Goal: Navigation & Orientation: Find specific page/section

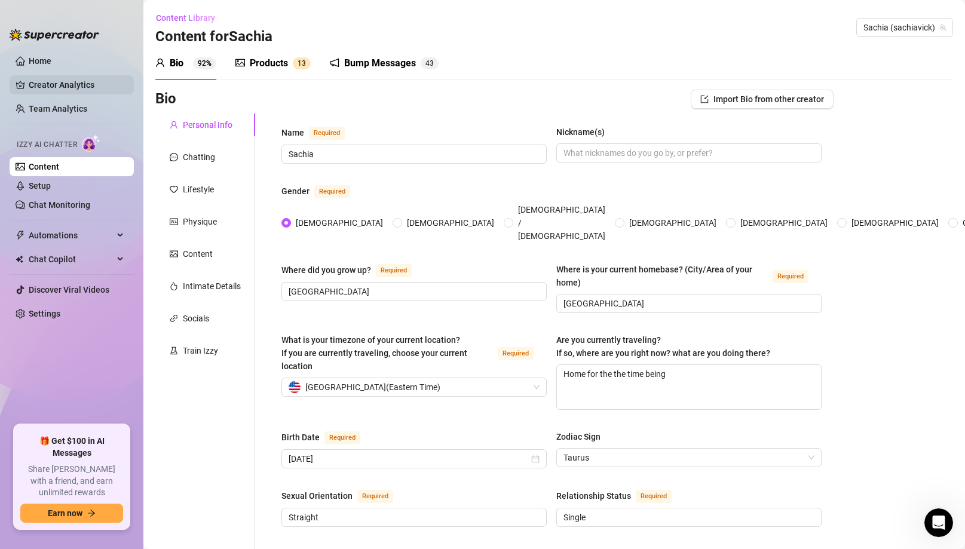
click at [47, 85] on link "Creator Analytics" at bounding box center [77, 84] width 96 height 19
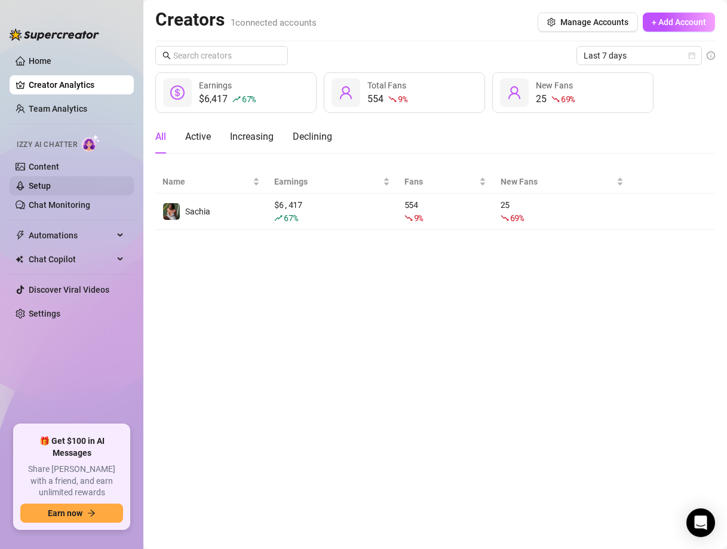
click at [38, 187] on link "Setup" at bounding box center [40, 186] width 22 height 10
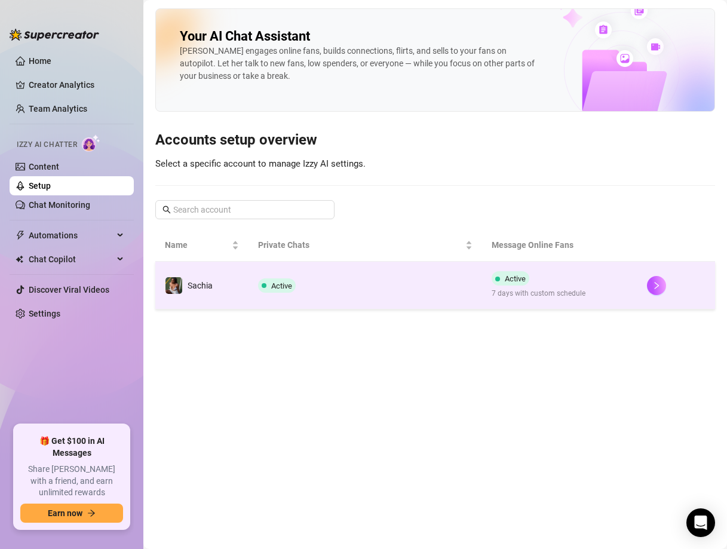
click at [361, 300] on td "Active" at bounding box center [364, 286] width 233 height 48
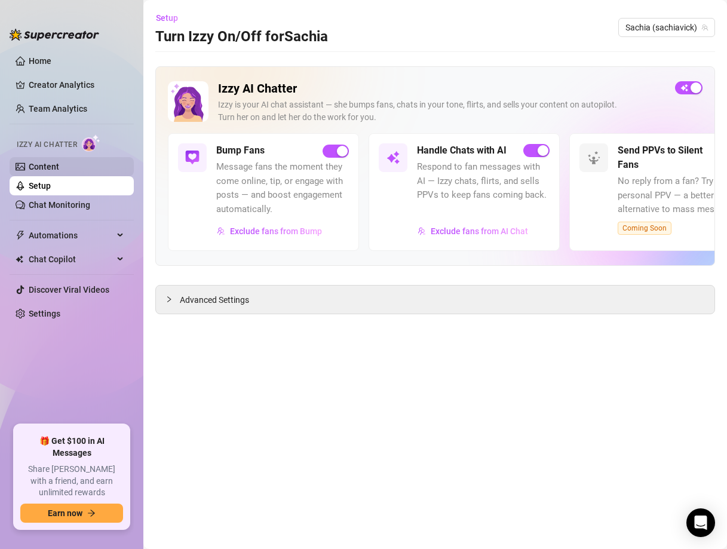
click at [59, 168] on link "Content" at bounding box center [44, 167] width 30 height 10
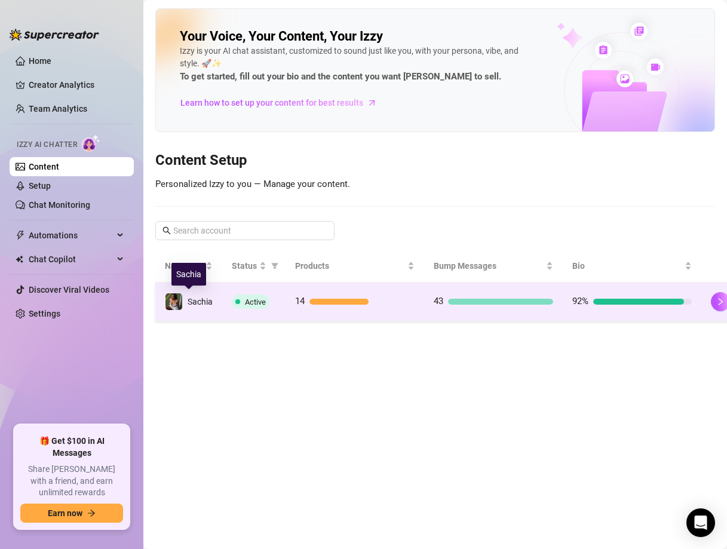
click at [201, 302] on span "Sachia" at bounding box center [200, 302] width 25 height 10
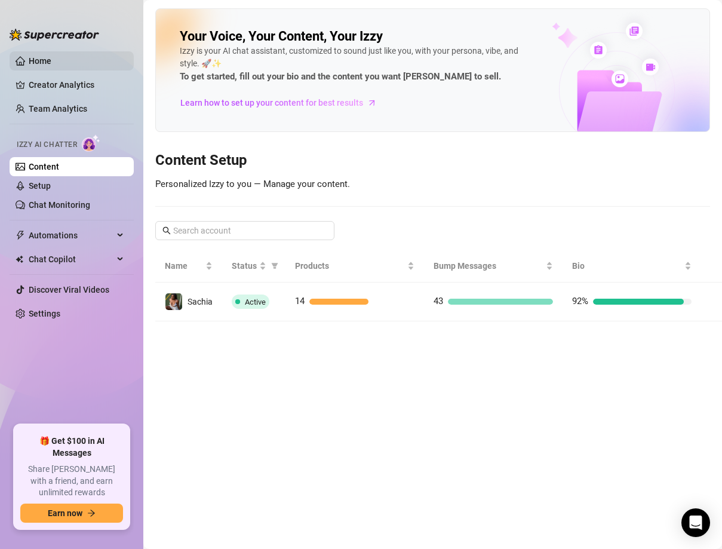
click at [51, 66] on link "Home" at bounding box center [40, 61] width 23 height 10
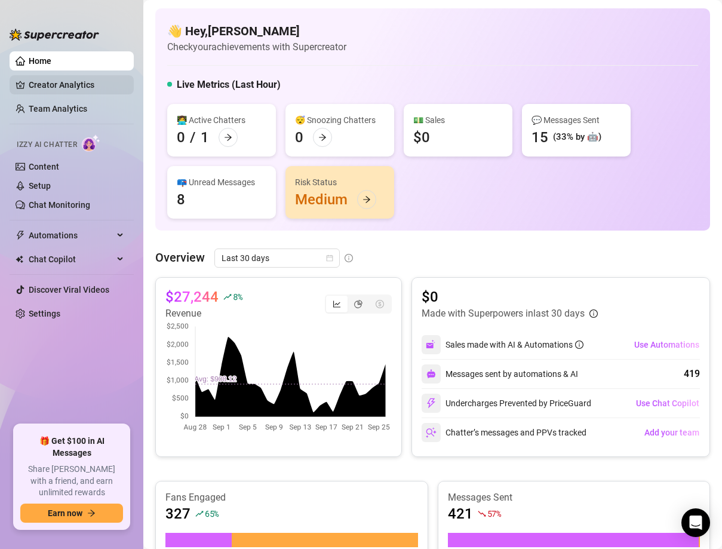
click at [56, 86] on link "Creator Analytics" at bounding box center [77, 84] width 96 height 19
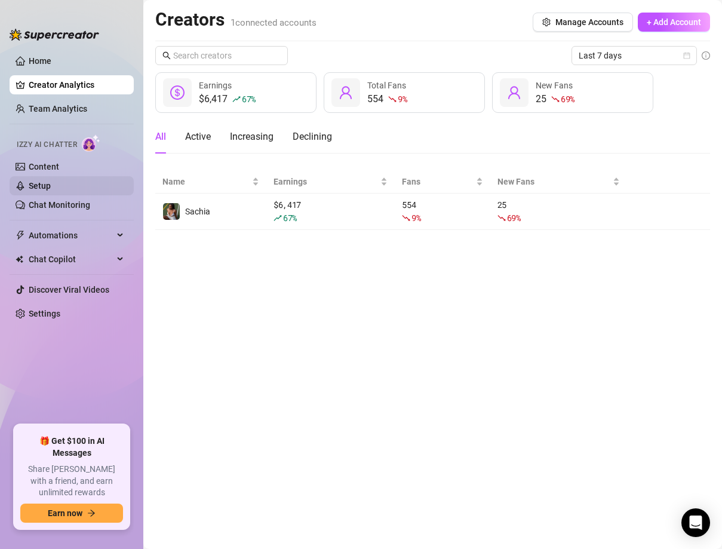
click at [44, 183] on link "Setup" at bounding box center [40, 186] width 22 height 10
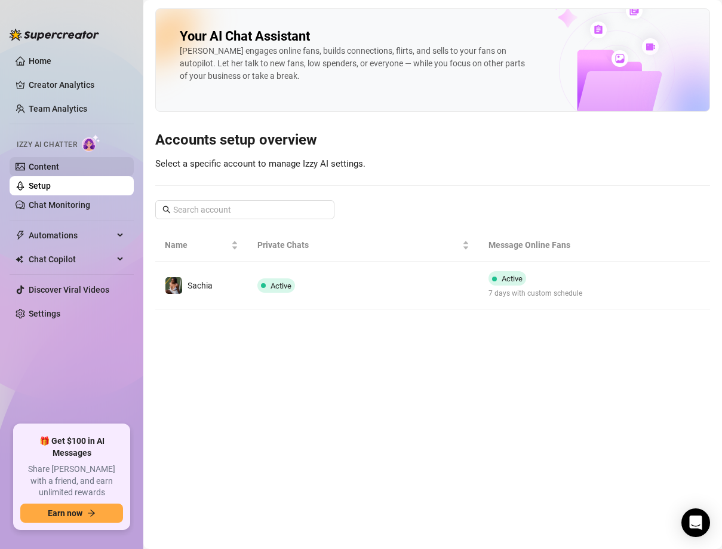
click at [59, 171] on link "Content" at bounding box center [44, 167] width 30 height 10
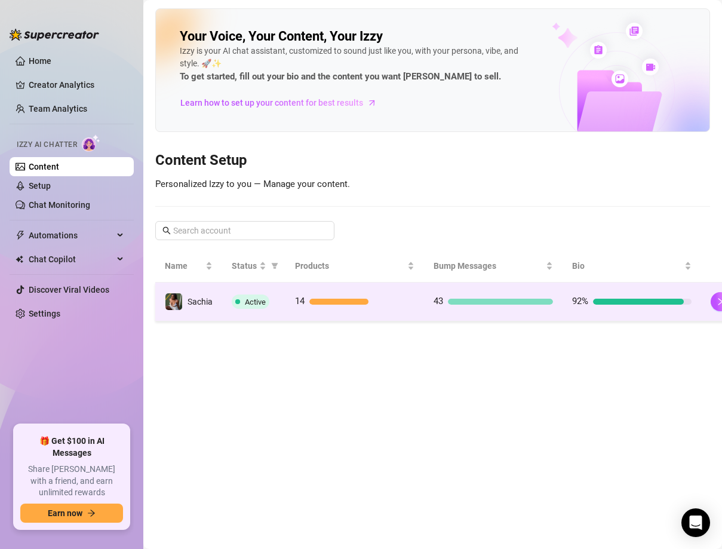
click at [366, 306] on div "14" at bounding box center [354, 301] width 119 height 14
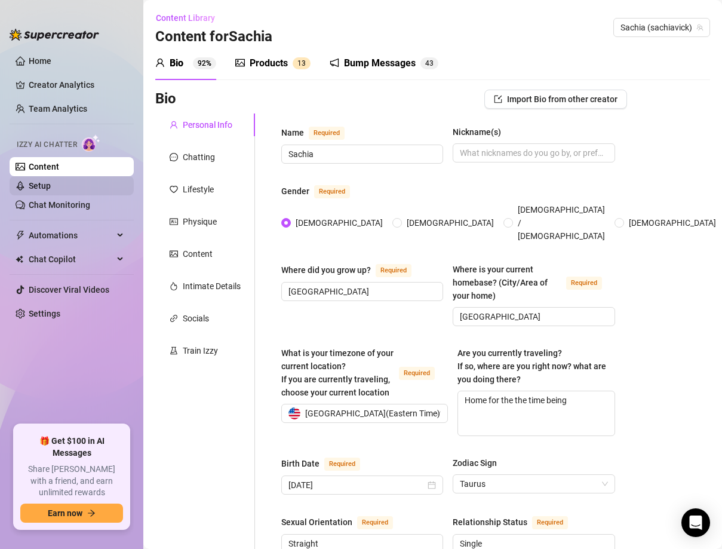
click at [51, 182] on link "Setup" at bounding box center [40, 186] width 22 height 10
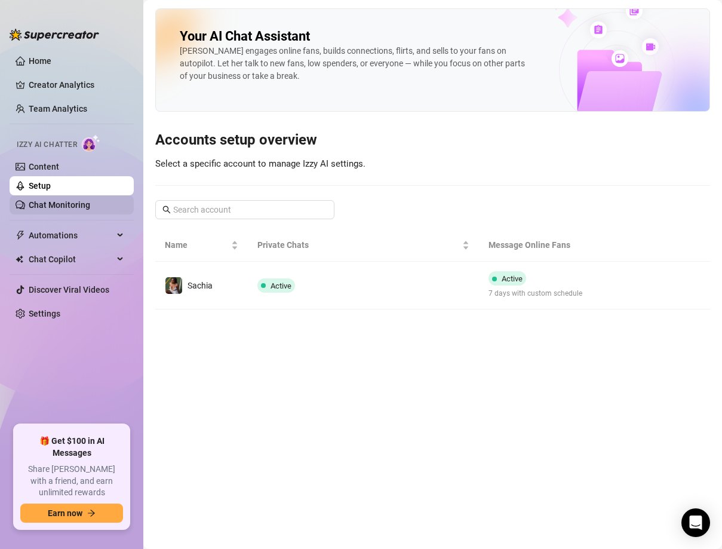
click at [67, 206] on link "Chat Monitoring" at bounding box center [60, 205] width 62 height 10
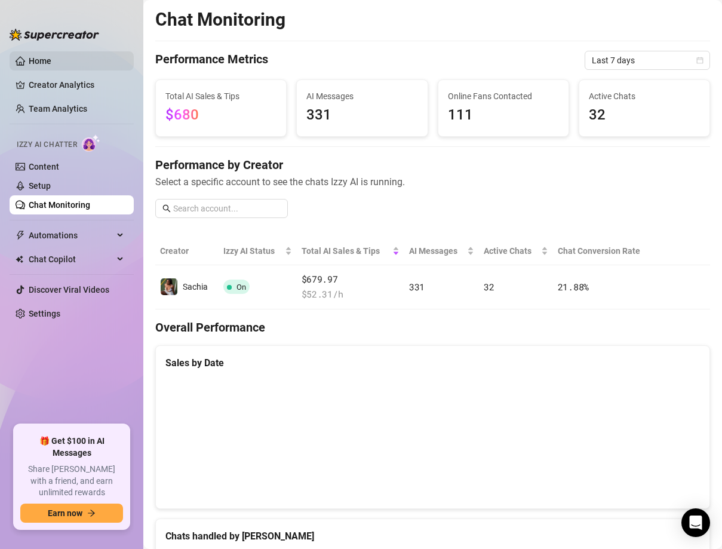
click at [29, 66] on link "Home" at bounding box center [40, 61] width 23 height 10
